Goal: Register for event/course

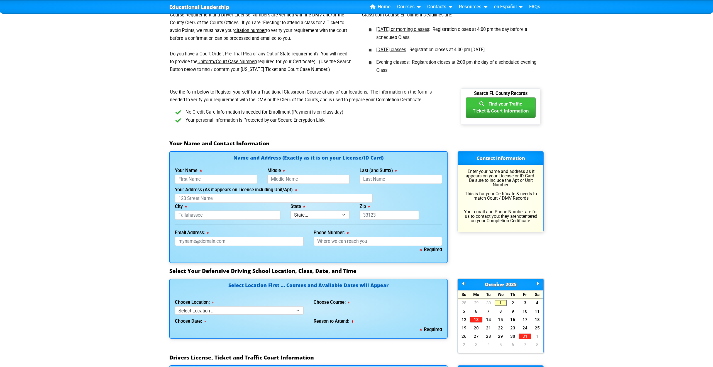
scroll to position [258, 0]
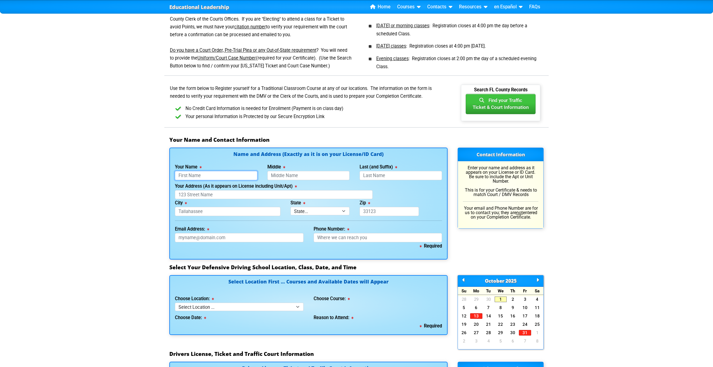
click at [201, 174] on input "Your Name" at bounding box center [216, 175] width 82 height 9
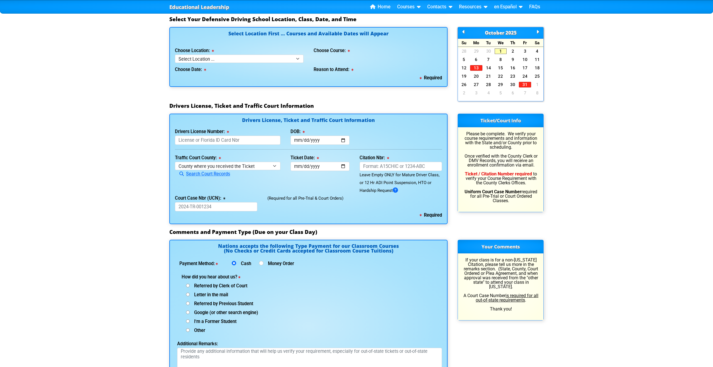
scroll to position [511, 0]
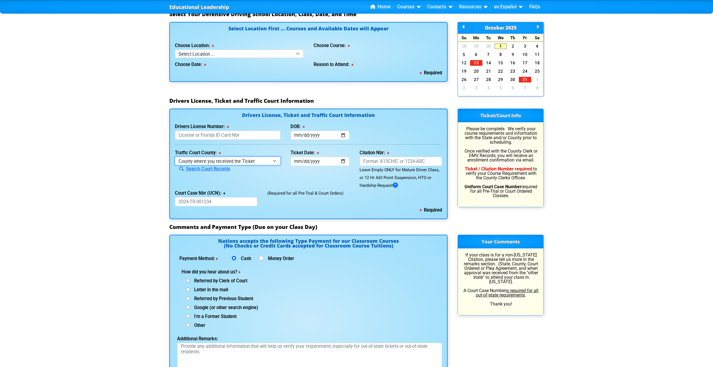
click at [263, 158] on select "County where you received the Ticket Out of State Out of State - [US_STATE] Out…" at bounding box center [228, 161] width 106 height 8
select select "{"countyName":"Out of State - [US_STATE]","state":"[US_STATE]","uniqueId":"27af…"
click at [175, 157] on select "County where you received the Ticket Out of State Out of State - [US_STATE] Out…" at bounding box center [228, 161] width 106 height 8
click at [345, 161] on input "Ticket Date:" at bounding box center [319, 161] width 59 height 9
type input "[DATE]"
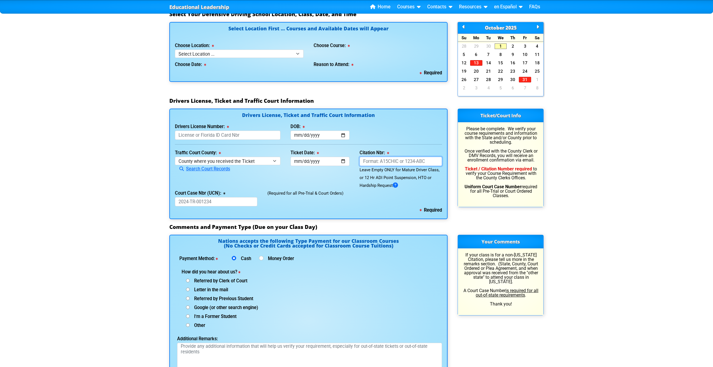
click at [384, 160] on input "Citation Nbr:" at bounding box center [401, 161] width 82 height 9
click at [243, 206] on input "Court Case Nbr (UCN):" at bounding box center [216, 201] width 82 height 9
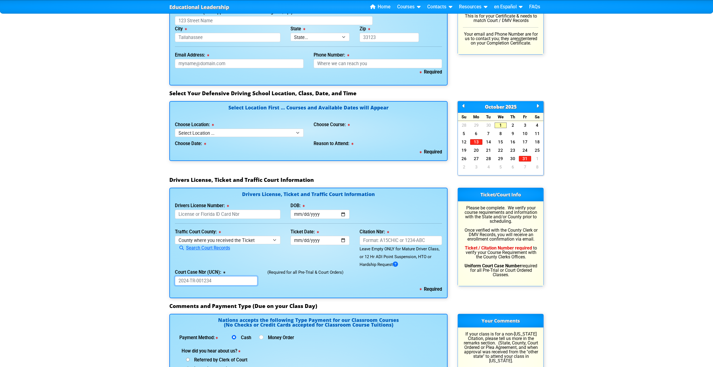
scroll to position [432, 0]
click at [231, 136] on select "Select Location ... Tampa Orlando Kissimmee [GEOGRAPHIC_DATA] - en español [GEO…" at bounding box center [239, 132] width 129 height 8
select select "2"
click at [175, 128] on select "Select Location ... Tampa Orlando Kissimmee [GEOGRAPHIC_DATA] - en español [GEO…" at bounding box center [239, 132] width 129 height 8
click at [388, 131] on select "Select Course ... 4 Hour BDI Class (Basic Course & TCAC) 4 Hour Under 25 Class …" at bounding box center [378, 132] width 129 height 8
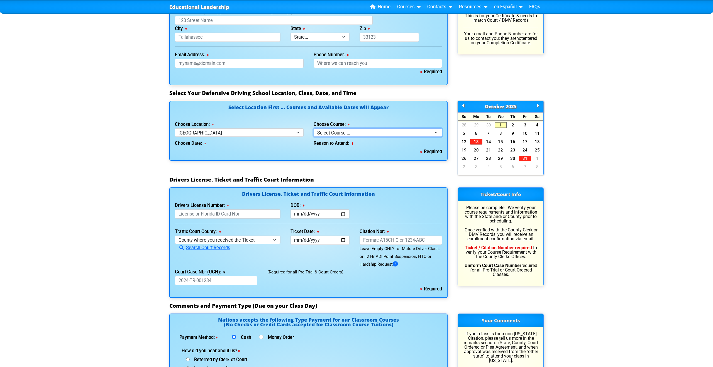
select select "3"
click at [314, 128] on select "Select Course ... 4 Hour BDI Class (Basic Course & TCAC) 4 Hour Under 25 Class …" at bounding box center [378, 132] width 129 height 8
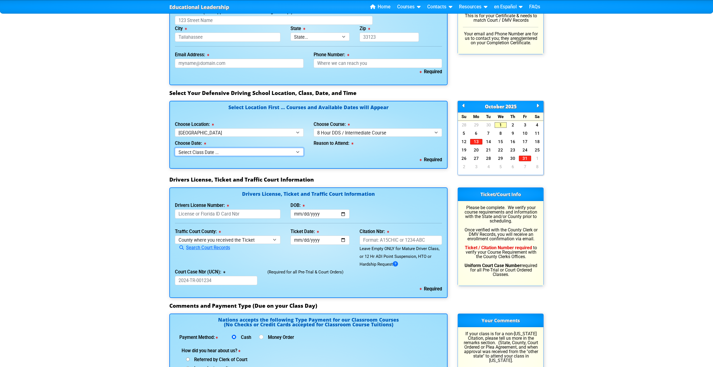
click at [264, 153] on select "Select Class Date ... [DATE] -- ([DATE] from 8:30am-5:30pm) [DATE] -- ([DATE] f…" at bounding box center [239, 152] width 129 height 8
select select "[DATE], 9"
click at [175, 148] on select "Select Class Date ... [DATE] -- ([DATE] from 8:30am-5:30pm) [DATE] -- ([DATE] f…" at bounding box center [239, 152] width 129 height 8
click at [351, 151] on select "Select why you need to take class ... Court Order - 8 Hour DDS / Intermediate C…" at bounding box center [378, 152] width 129 height 8
select select "8 Hour DDS/Intermediate - Court Ordered"
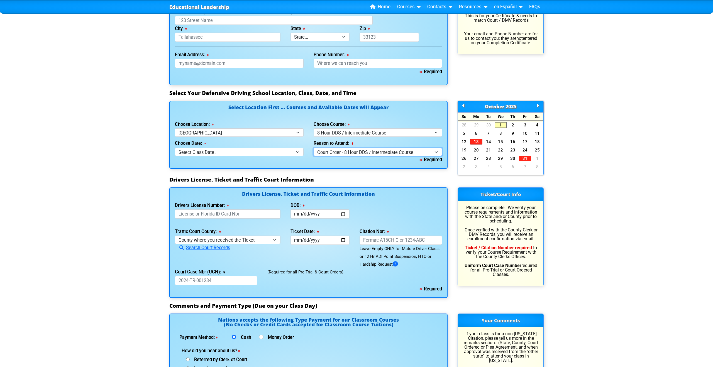
click at [314, 148] on select "Select why you need to take class ... Court Order - 8 Hour DDS / Intermediate C…" at bounding box center [378, 152] width 129 height 8
click at [233, 217] on input "Drivers License Number:" at bounding box center [228, 213] width 106 height 9
click at [223, 280] on input "Court Case Nbr (UCN):" at bounding box center [216, 280] width 82 height 9
click at [231, 260] on div "Traffic Court County: [GEOGRAPHIC_DATA] where you received the Ticket Out of St…" at bounding box center [228, 248] width 116 height 40
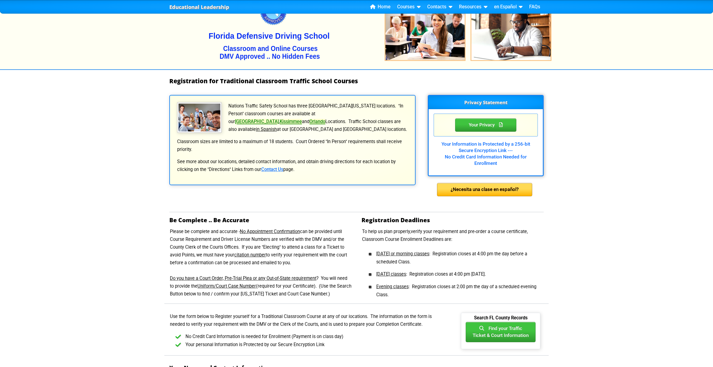
scroll to position [0, 0]
